Goal: Navigation & Orientation: Find specific page/section

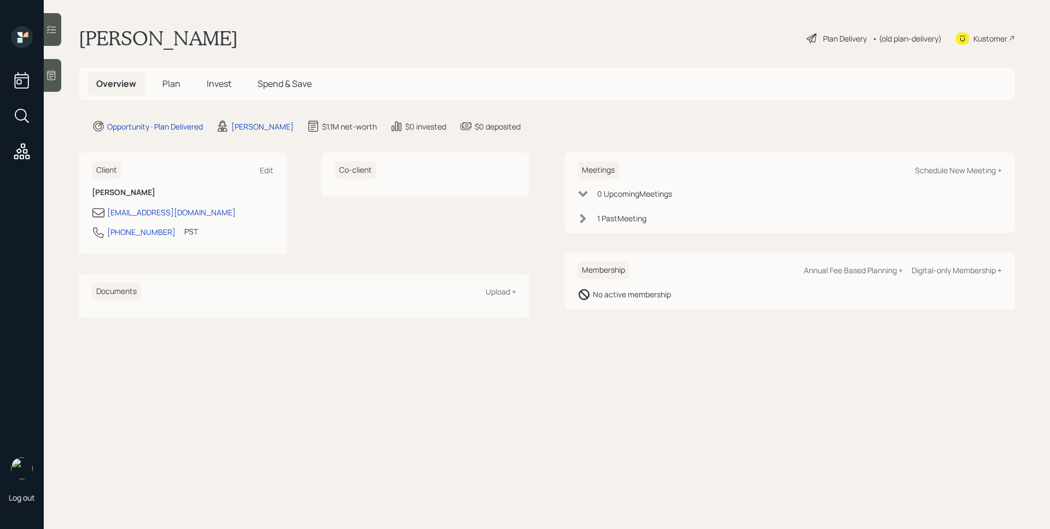
click at [170, 85] on span "Plan" at bounding box center [171, 84] width 18 height 12
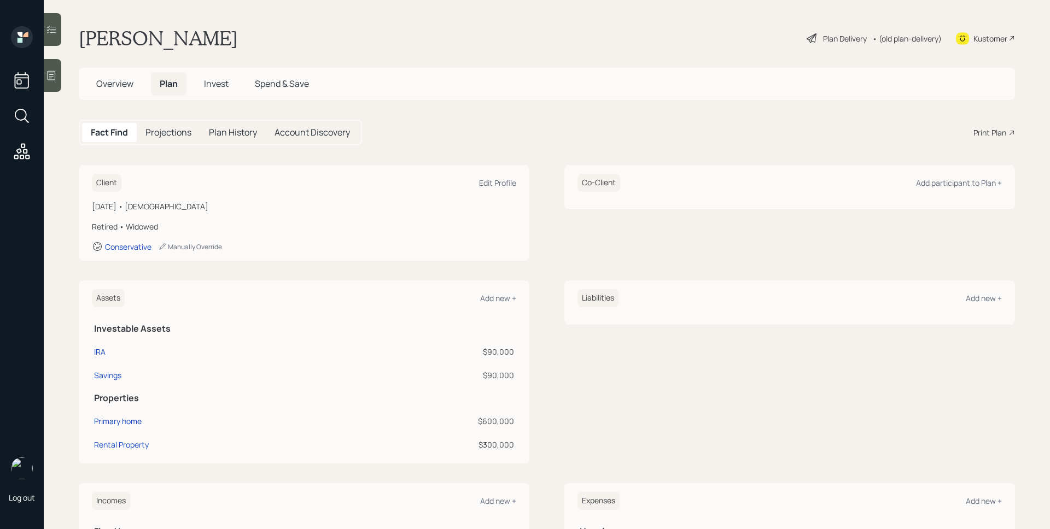
click at [222, 84] on span "Invest" at bounding box center [216, 84] width 25 height 12
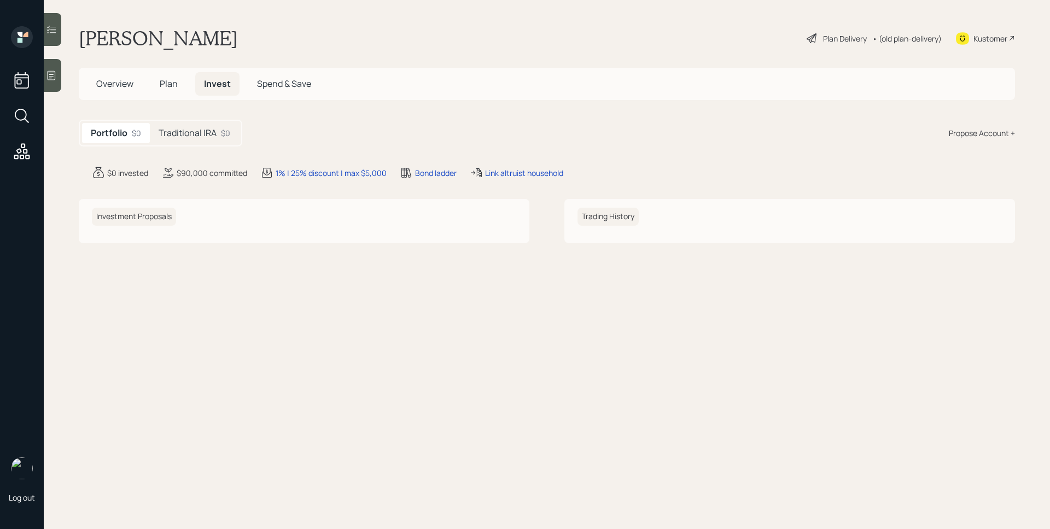
click at [190, 136] on h5 "Traditional IRA" at bounding box center [188, 133] width 58 height 10
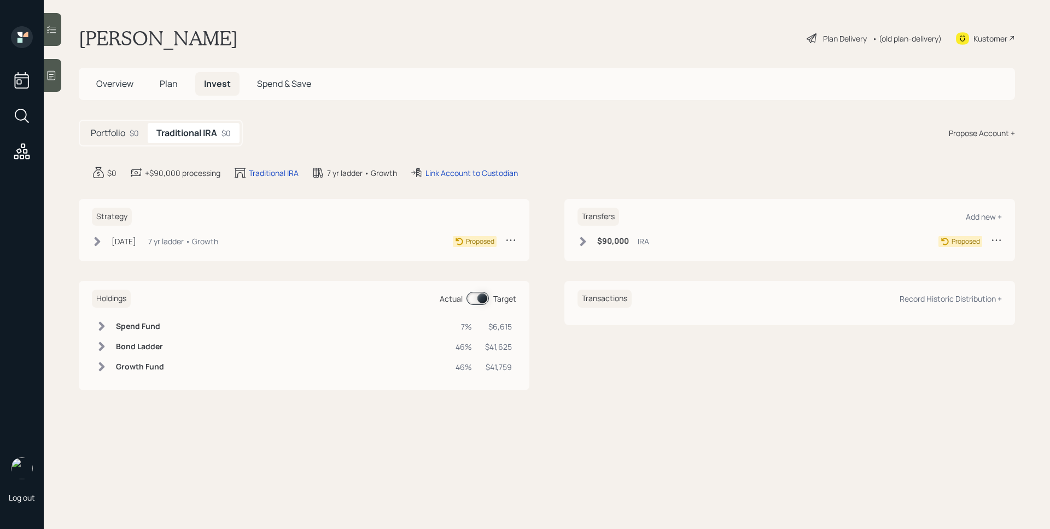
click at [109, 79] on span "Overview" at bounding box center [114, 84] width 37 height 12
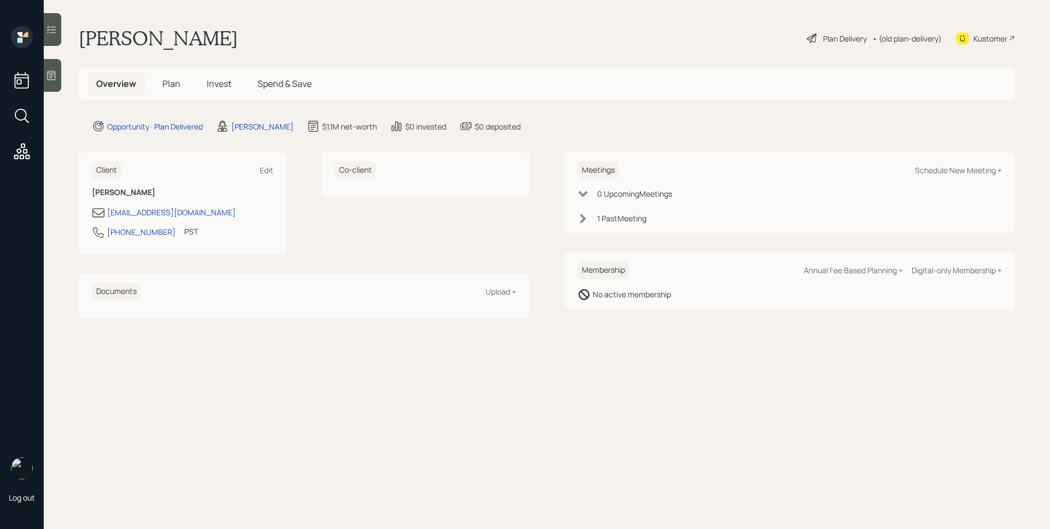
click at [179, 78] on span "Plan" at bounding box center [171, 84] width 18 height 12
